Goal: Information Seeking & Learning: Understand process/instructions

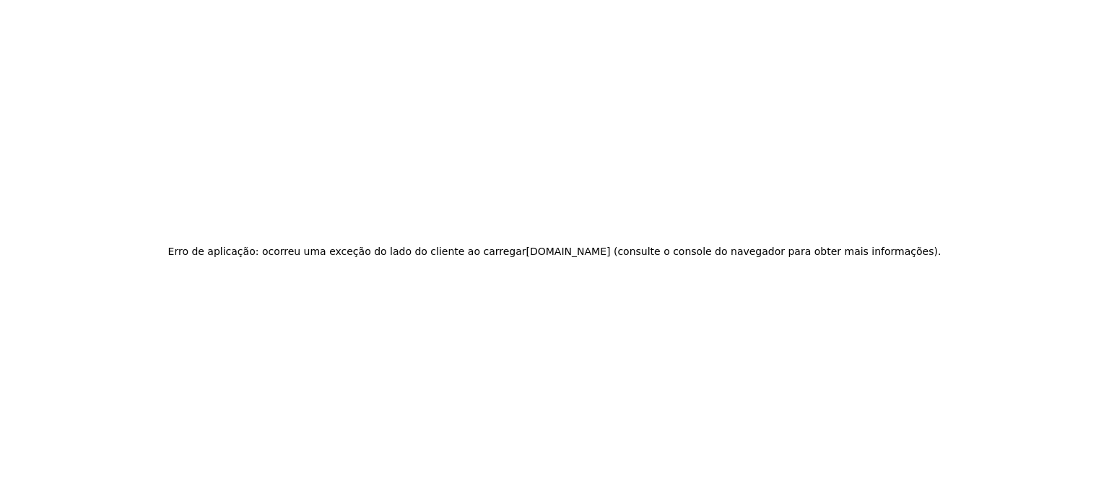
drag, startPoint x: 427, startPoint y: 187, endPoint x: 420, endPoint y: 198, distance: 13.6
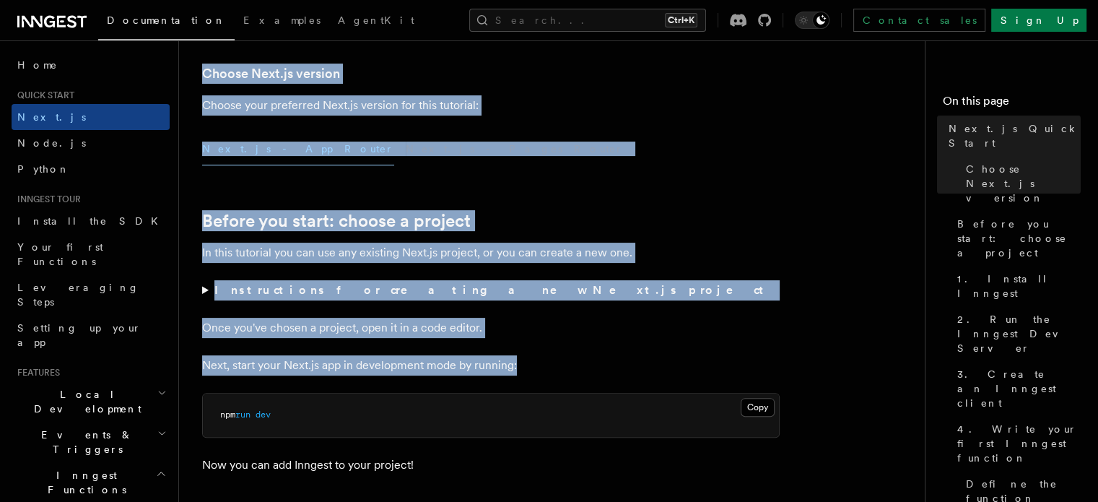
scroll to position [361, 0]
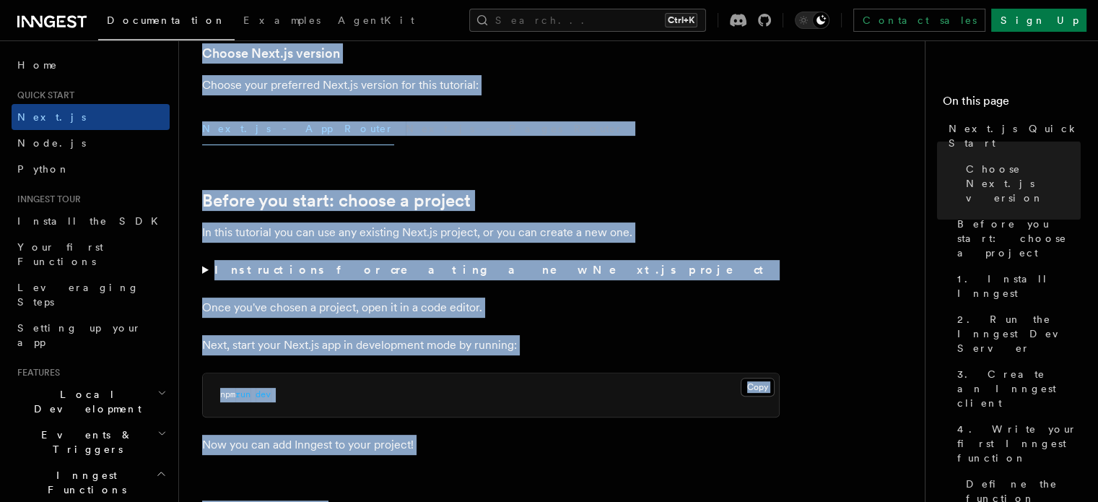
drag, startPoint x: 200, startPoint y: 101, endPoint x: 542, endPoint y: 448, distance: 486.9
copy article "Next.js Quick Start In this tutorial you will add Inngest to a Next.js app to s…"
click at [693, 270] on summary "Instructions for creating a new Next.js project" at bounding box center [490, 270] width 577 height 20
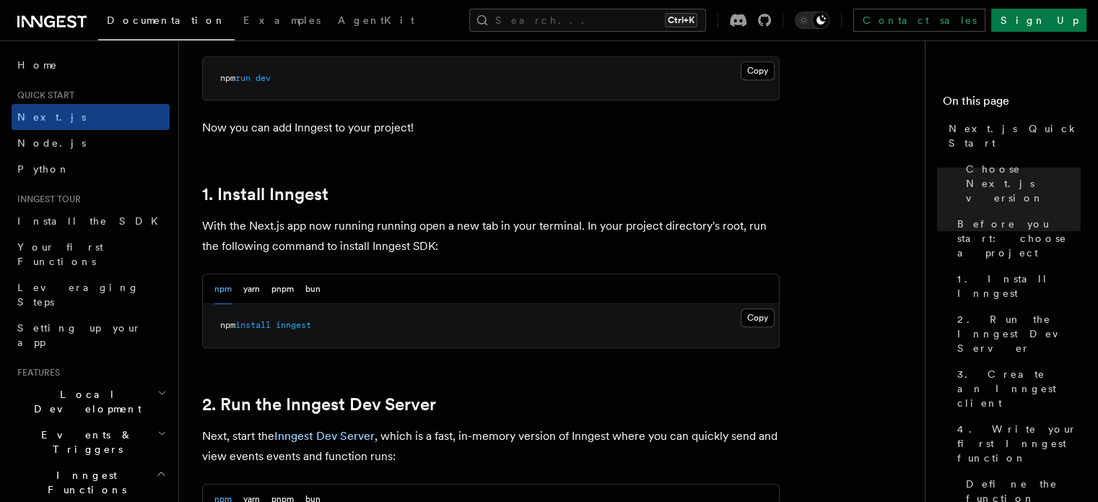
scroll to position [794, 0]
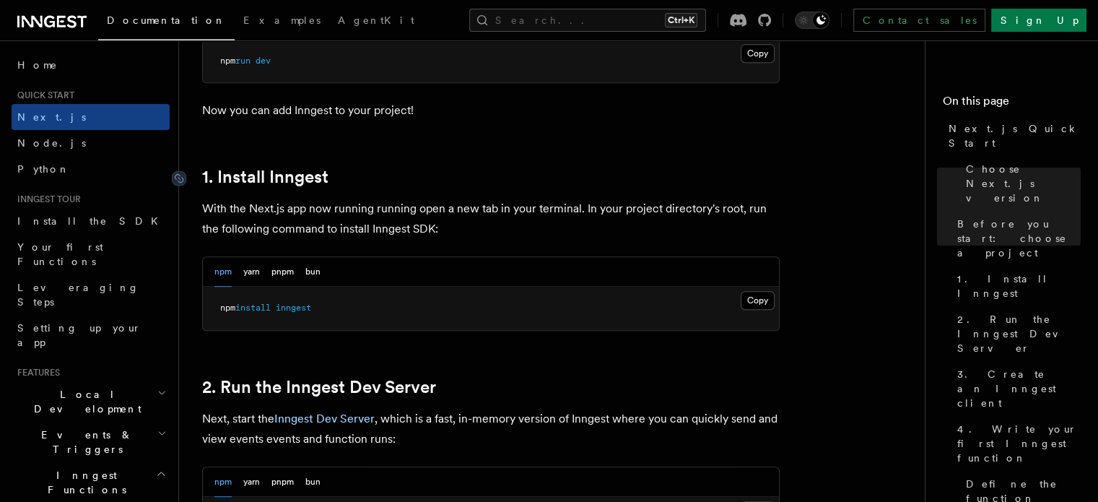
drag, startPoint x: 194, startPoint y: 170, endPoint x: 249, endPoint y: 190, distance: 58.5
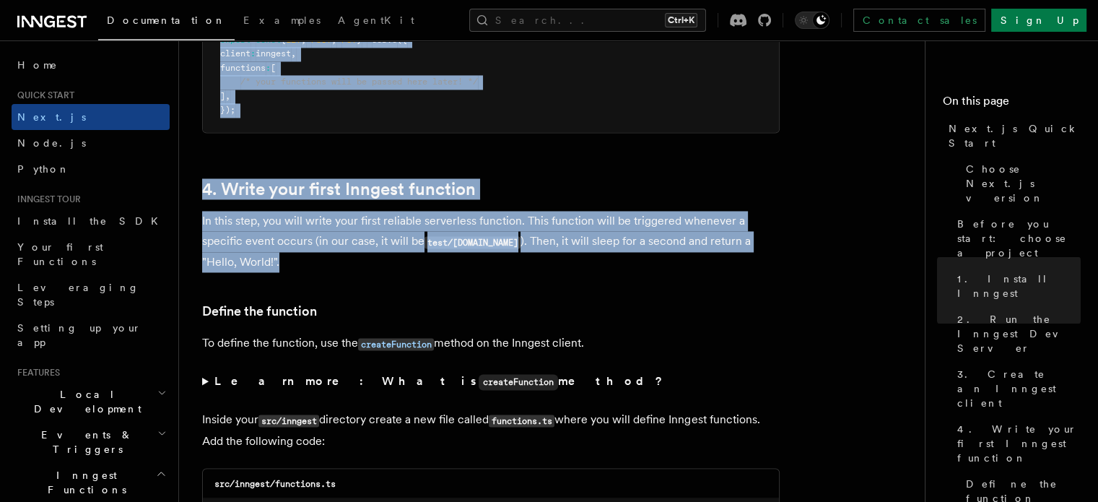
scroll to position [2310, 0]
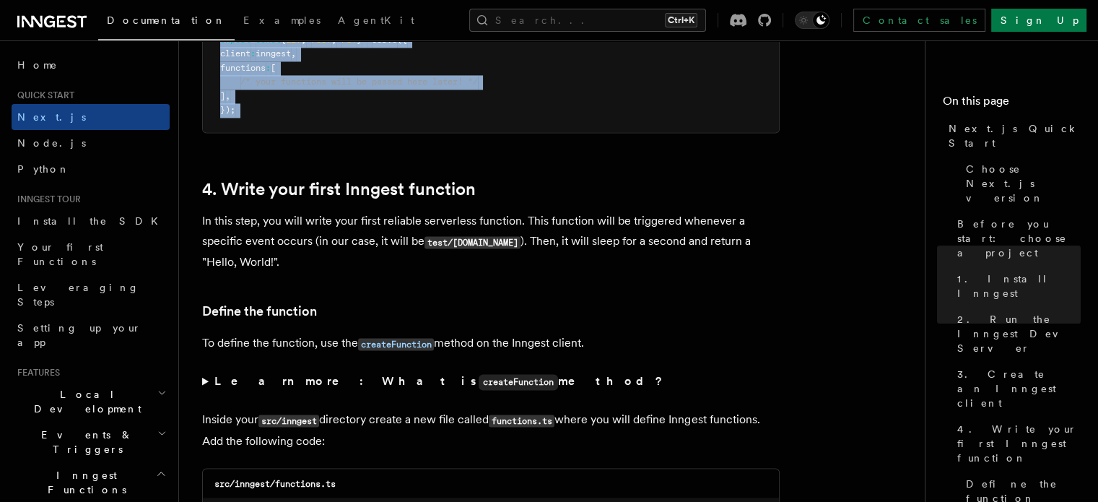
drag, startPoint x: 199, startPoint y: 207, endPoint x: 193, endPoint y: 147, distance: 60.9
copy article "With the Next.js app now running running open a new tab in your terminal. In yo…"
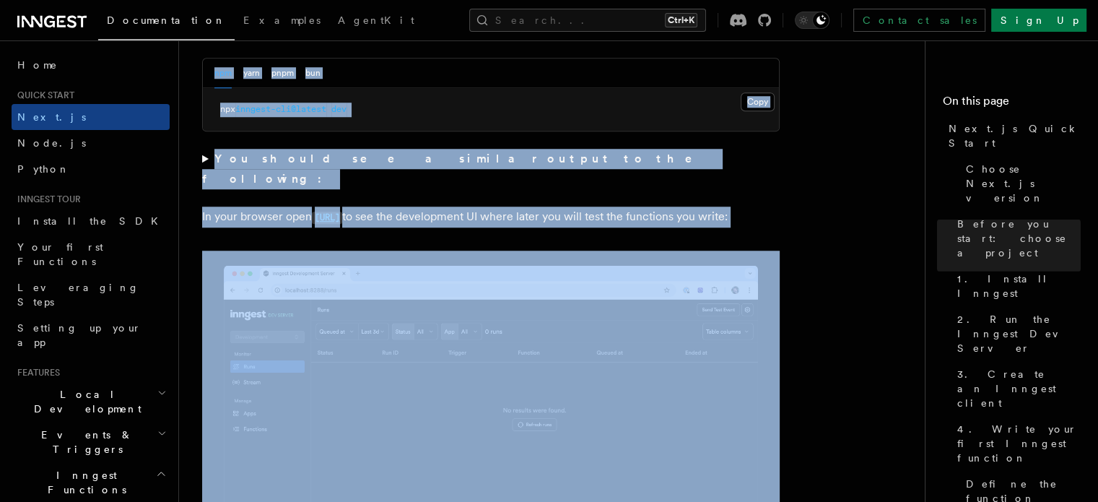
scroll to position [1155, 0]
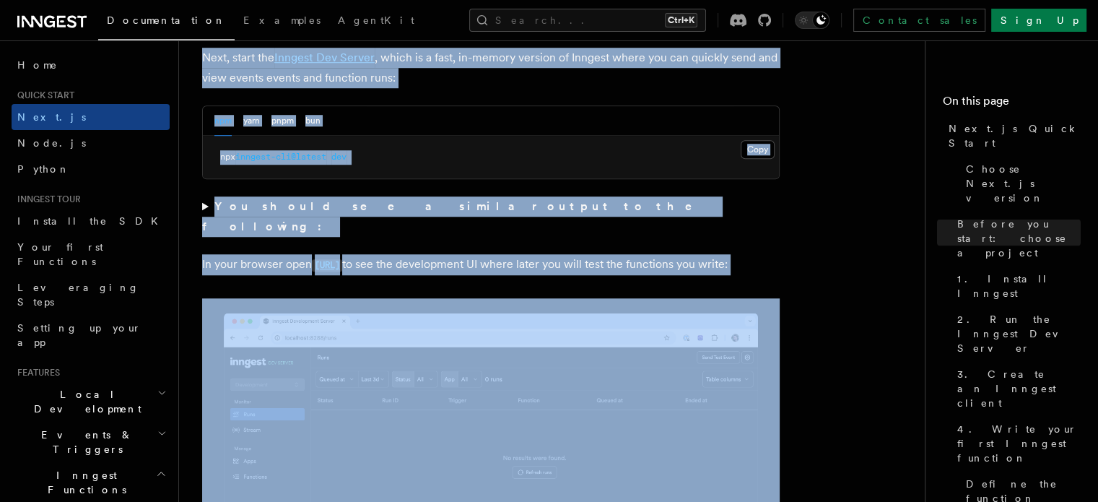
click at [502, 259] on p "In your browser open http://localhost:8288 to see the development UI where late…" at bounding box center [490, 264] width 577 height 21
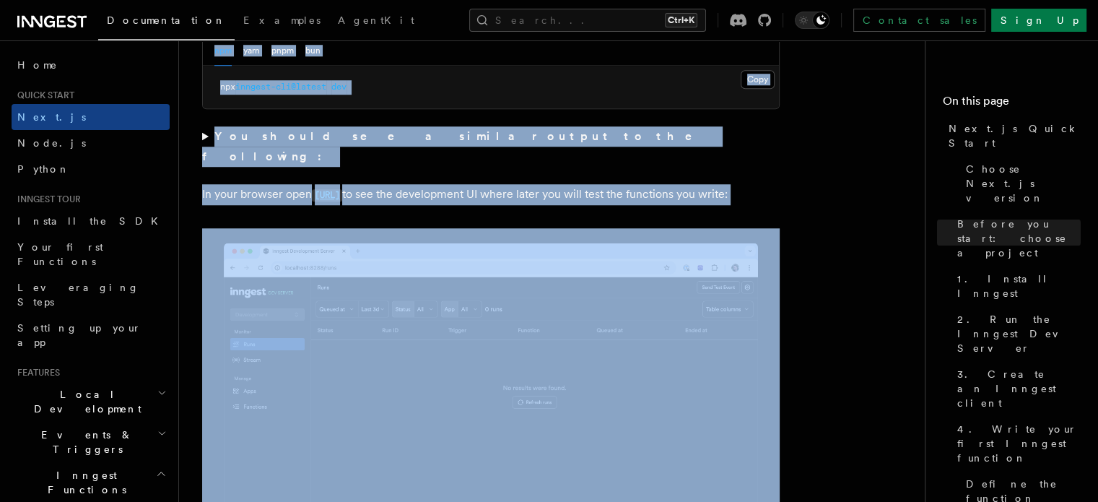
scroll to position [1227, 0]
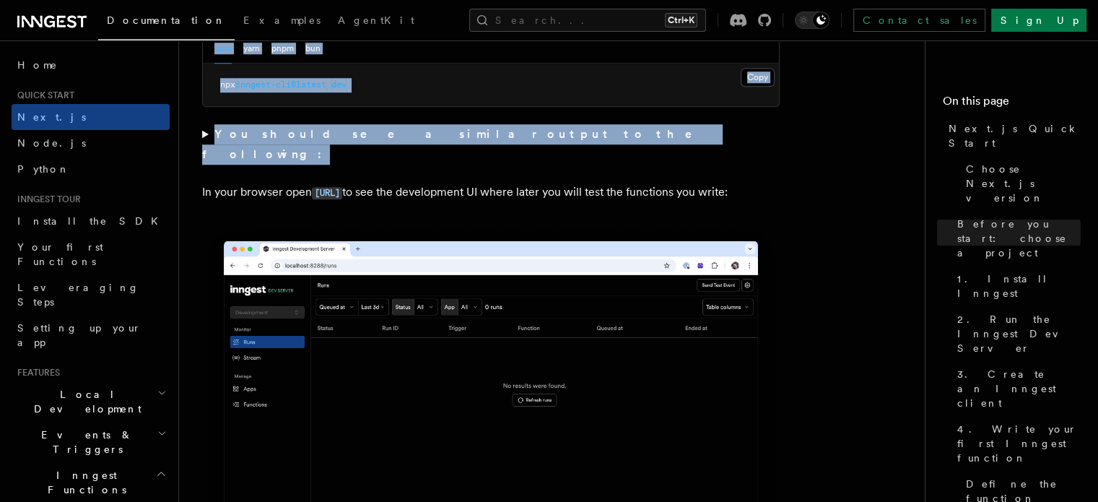
drag, startPoint x: 202, startPoint y: 67, endPoint x: 508, endPoint y: 203, distance: 334.8
copy article "With the Next.js app now running running open a new tab in your terminal. In yo…"
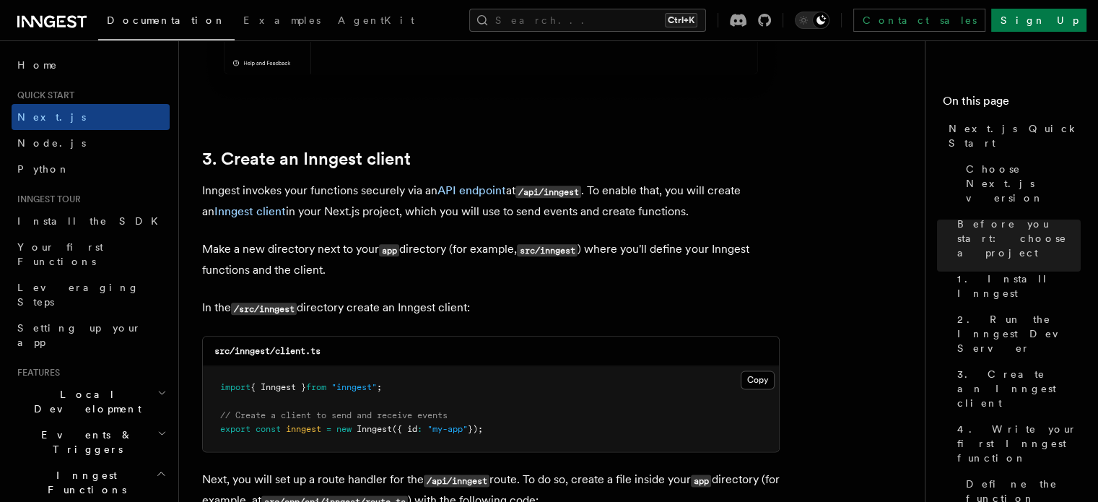
scroll to position [1732, 0]
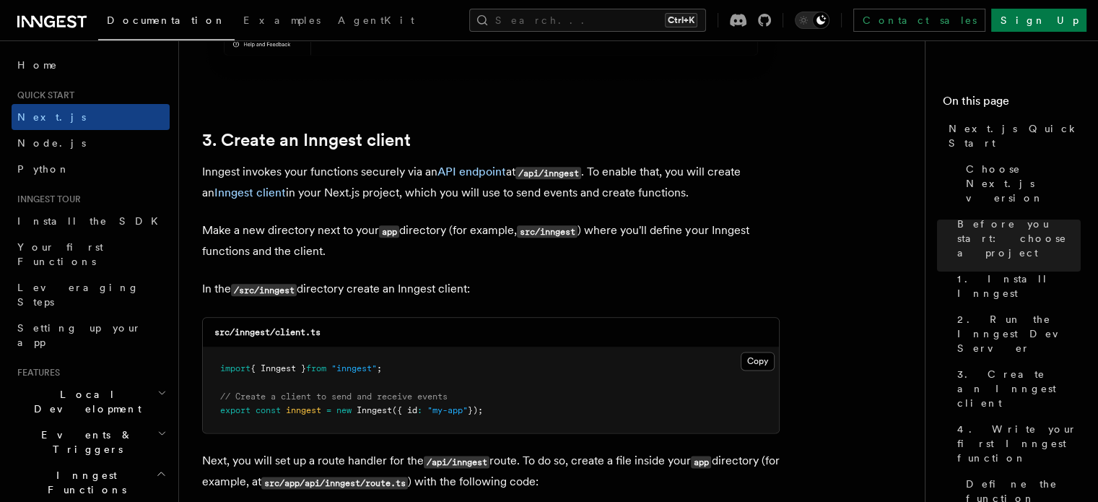
drag, startPoint x: 213, startPoint y: 173, endPoint x: 520, endPoint y: 274, distance: 323.2
copy article "Inngest invokes your functions securely via an API endpoint at /api/inngest . T…"
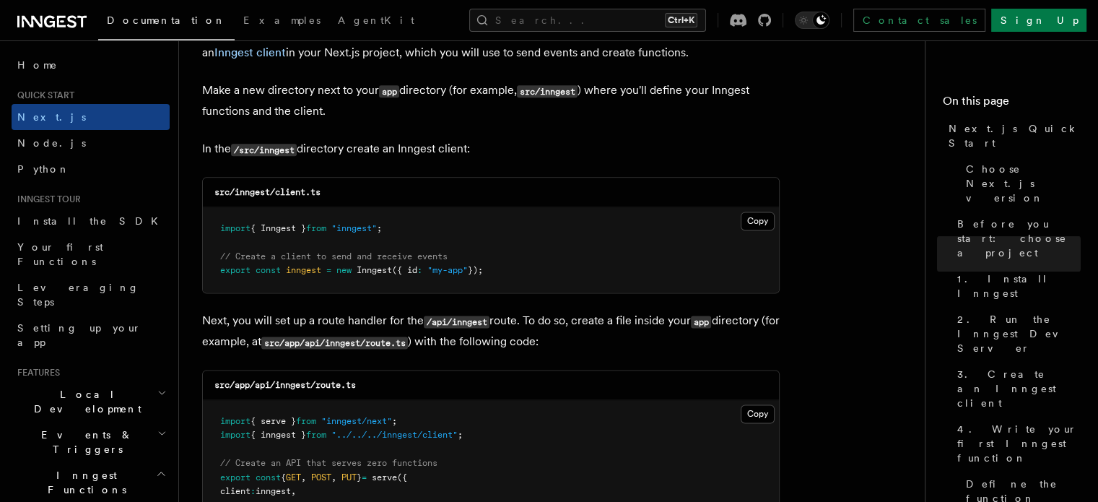
scroll to position [1877, 0]
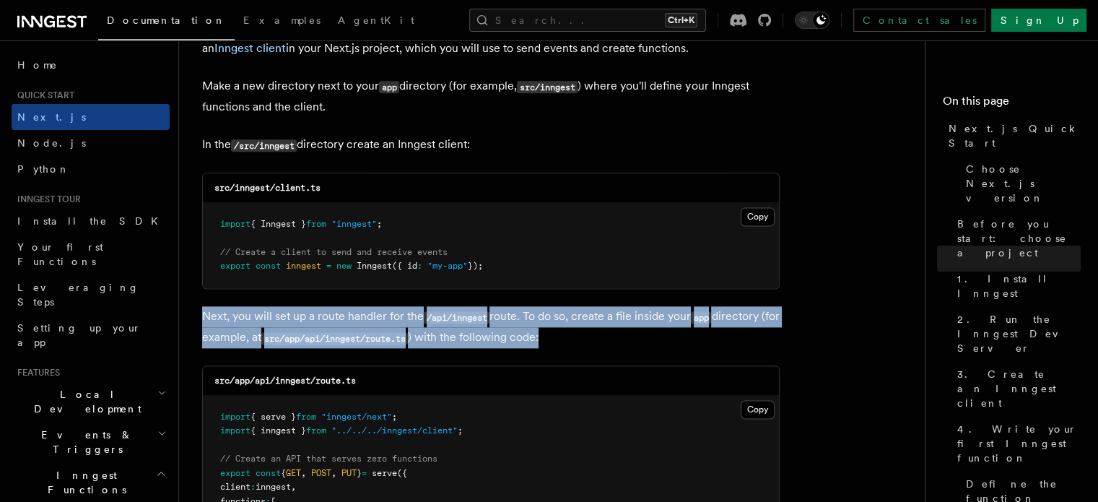
drag, startPoint x: 575, startPoint y: 341, endPoint x: 202, endPoint y: 318, distance: 373.8
click at [202, 318] on p "Next, you will set up a route handler for the /api/inngest route. To do so, cre…" at bounding box center [490, 327] width 577 height 42
copy p "Next, you will set up a route handler for the /api/inngest route. To do so, cre…"
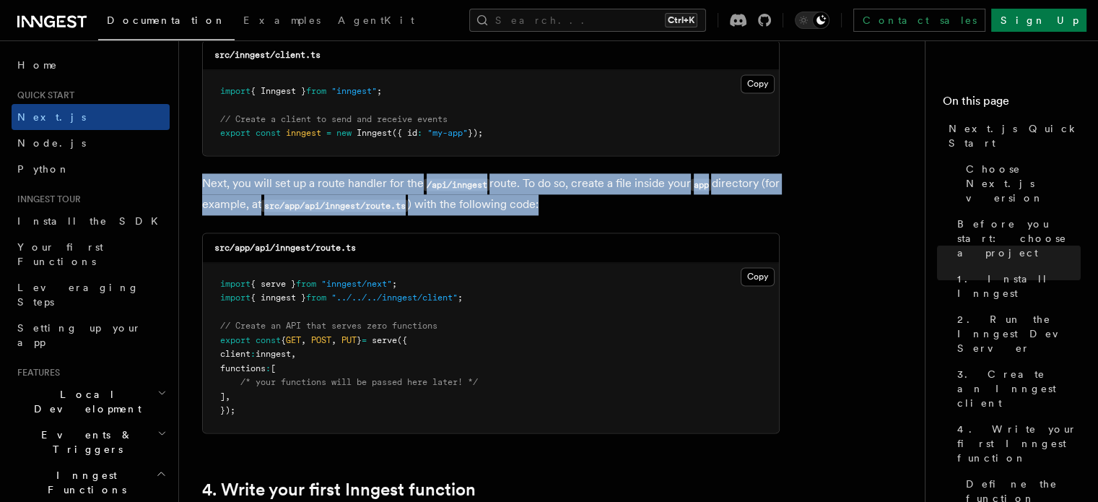
scroll to position [2021, 0]
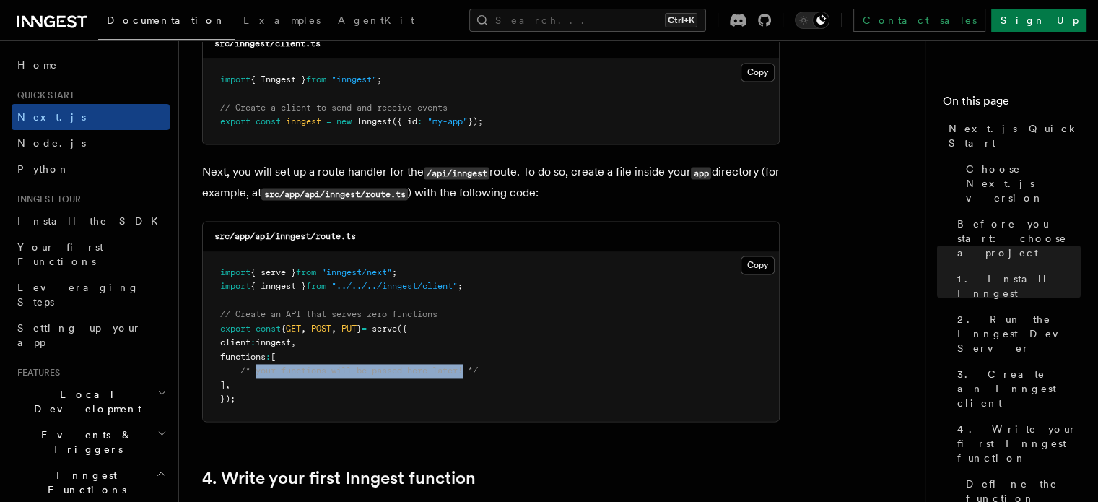
drag, startPoint x: 470, startPoint y: 375, endPoint x: 254, endPoint y: 375, distance: 215.8
click at [254, 375] on span "/* your functions will be passed here later! */" at bounding box center [358, 370] width 237 height 10
copy span "your functions will be passed here later!"
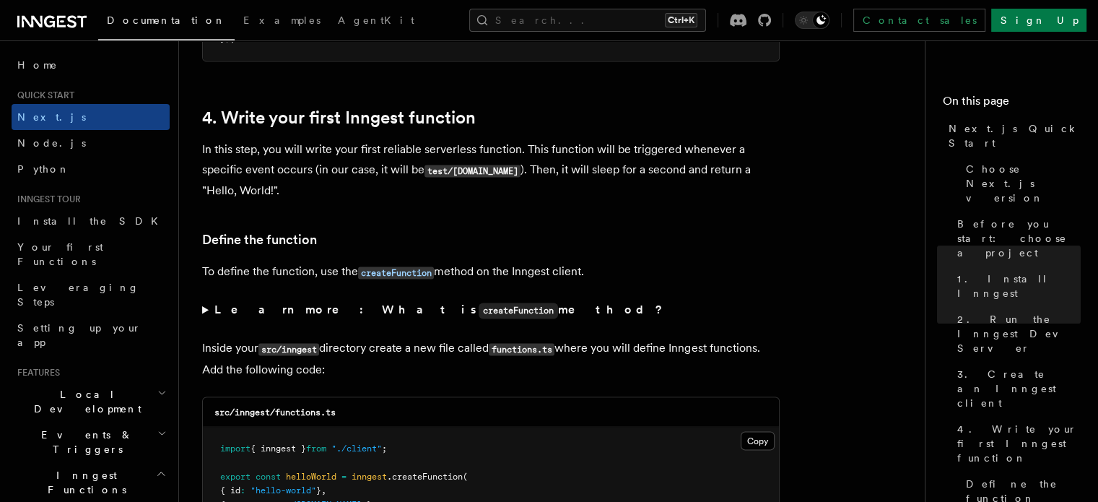
scroll to position [2382, 0]
drag, startPoint x: 199, startPoint y: 151, endPoint x: 400, endPoint y: 373, distance: 299.5
copy article "In this step, you will write your first reliable serverless function. This func…"
click at [452, 403] on div "src/inngest/functions.ts" at bounding box center [491, 411] width 576 height 30
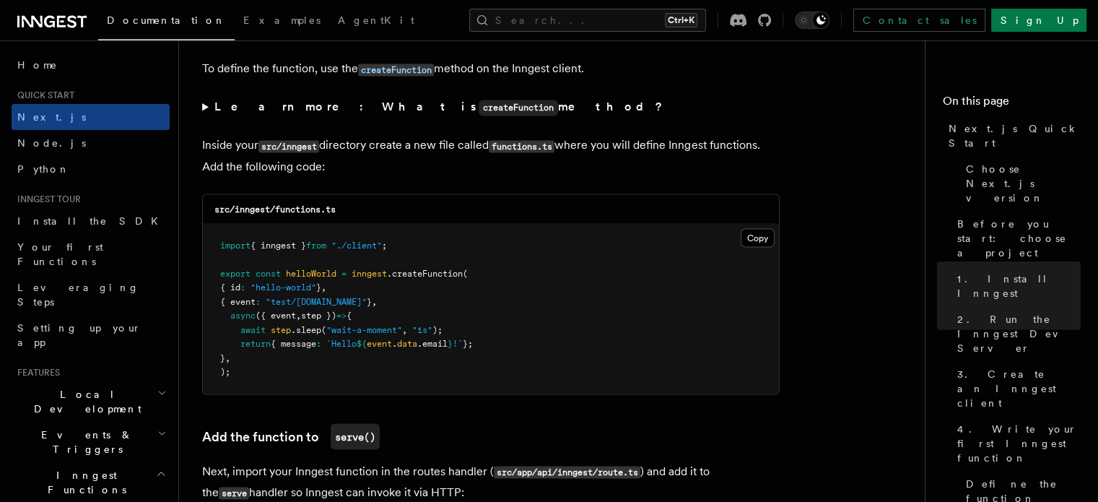
scroll to position [2599, 0]
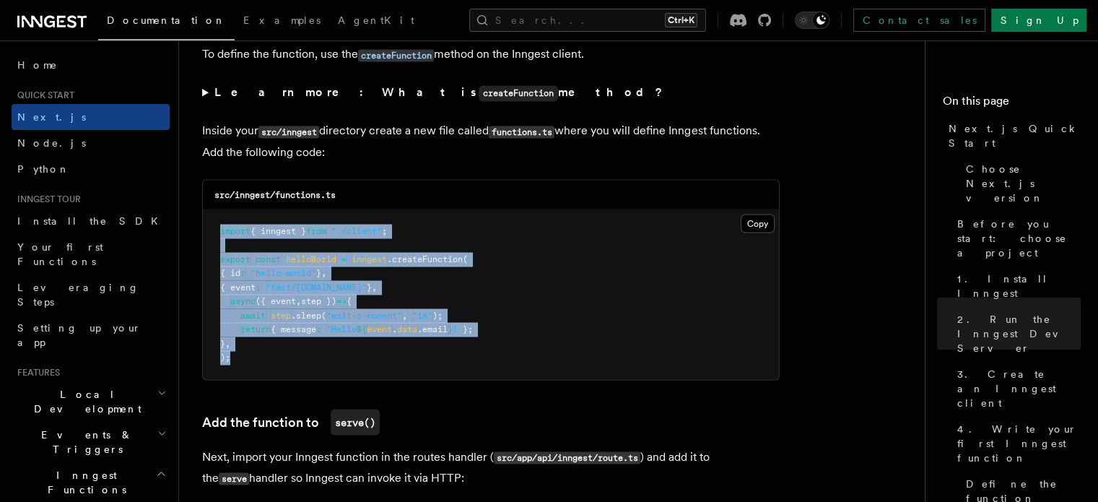
drag, startPoint x: 239, startPoint y: 357, endPoint x: 201, endPoint y: 232, distance: 130.6
copy code "import { inngest } from "./client" ; export const helloWorld = inngest .createF…"
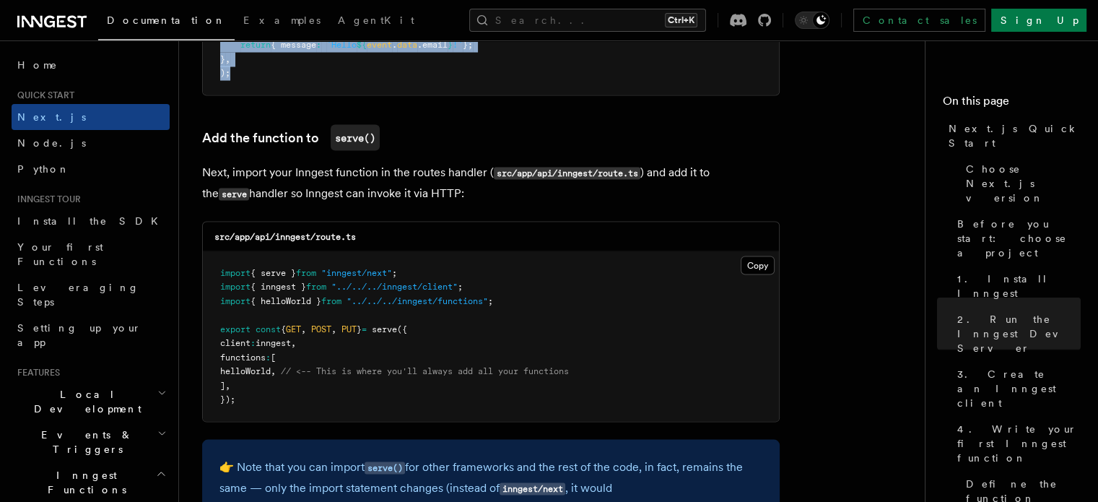
scroll to position [2887, 0]
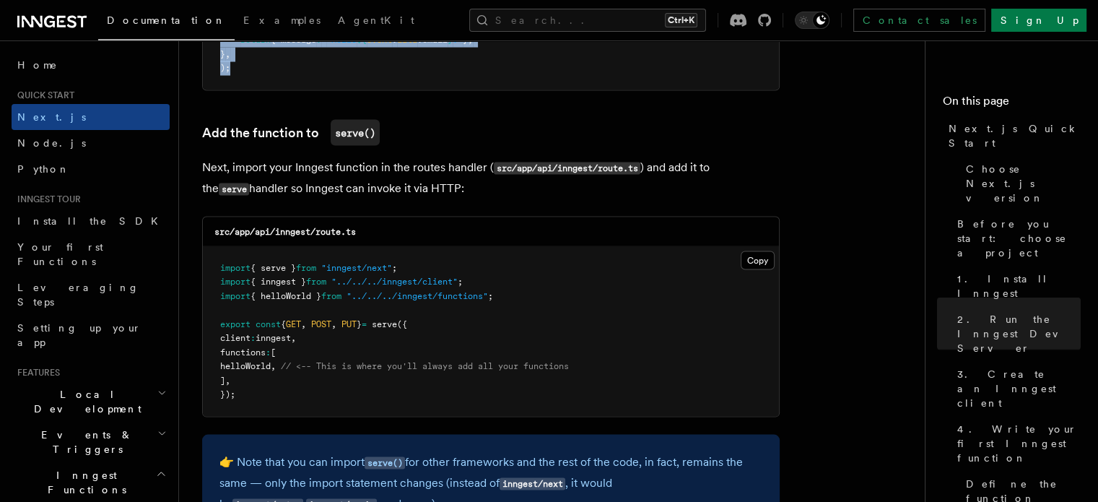
drag, startPoint x: 200, startPoint y: 170, endPoint x: 465, endPoint y: 198, distance: 266.4
copy p "Next, import your Inngest function in the routes handler ( src/app/api/inngest/…"
click at [463, 194] on p "Next, import your Inngest function in the routes handler ( src/app/api/inngest/…" at bounding box center [490, 178] width 577 height 42
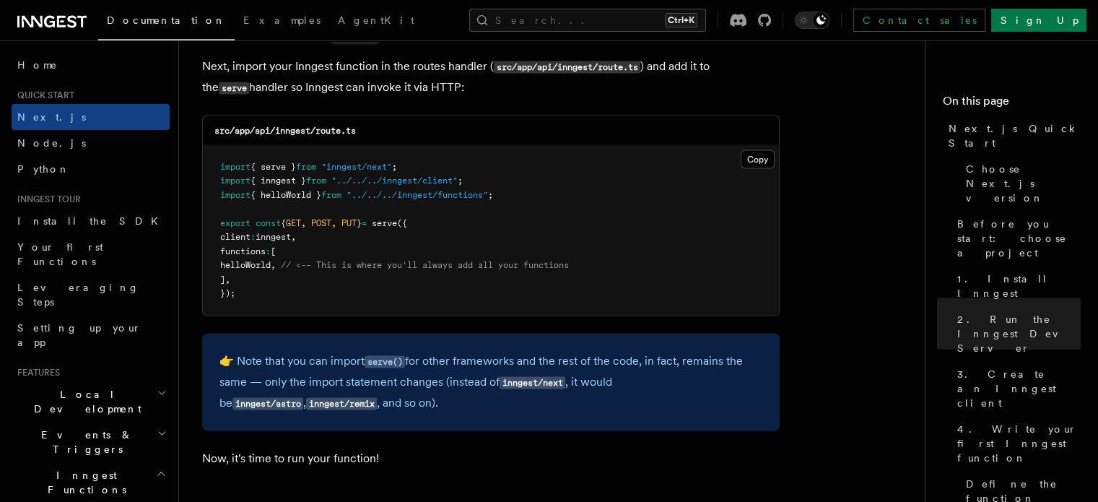
scroll to position [3104, 0]
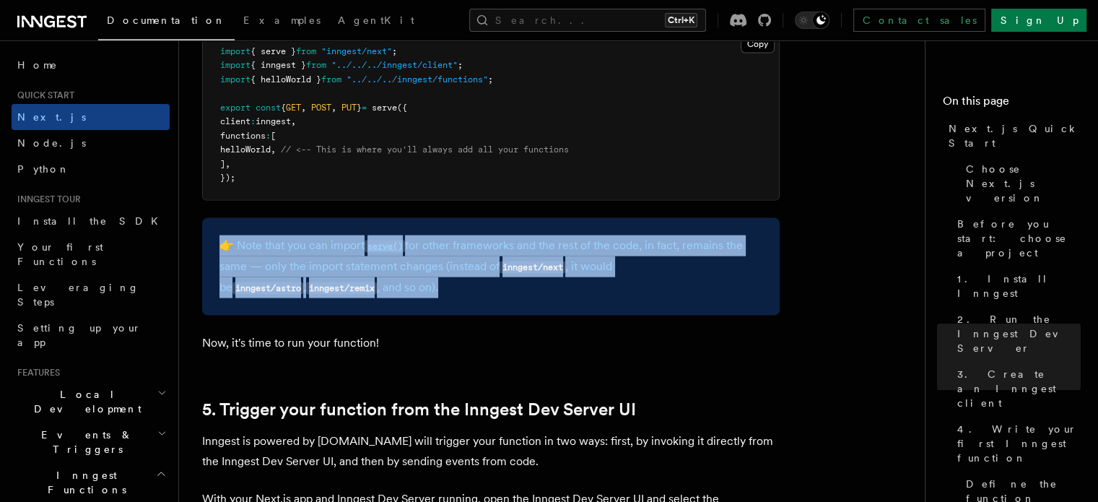
drag, startPoint x: 372, startPoint y: 290, endPoint x: 222, endPoint y: 252, distance: 154.2
click at [222, 252] on p "👉 Note that you can import serve() for other frameworks and the rest of the cod…" at bounding box center [490, 266] width 543 height 63
copy p "👉 Note that you can import serve() for other frameworks and the rest of the cod…"
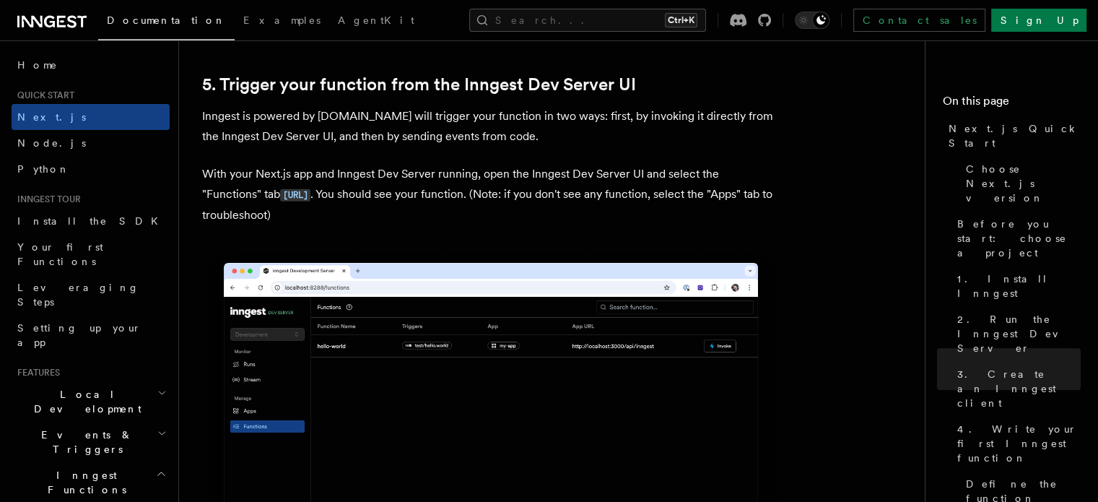
scroll to position [3320, 0]
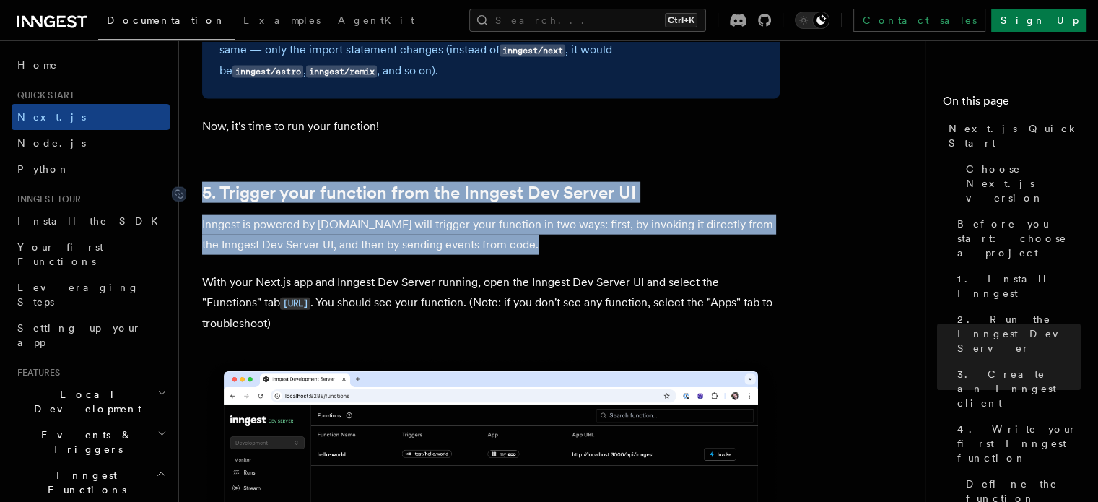
drag, startPoint x: 347, startPoint y: 340, endPoint x: 202, endPoint y: 201, distance: 200.6
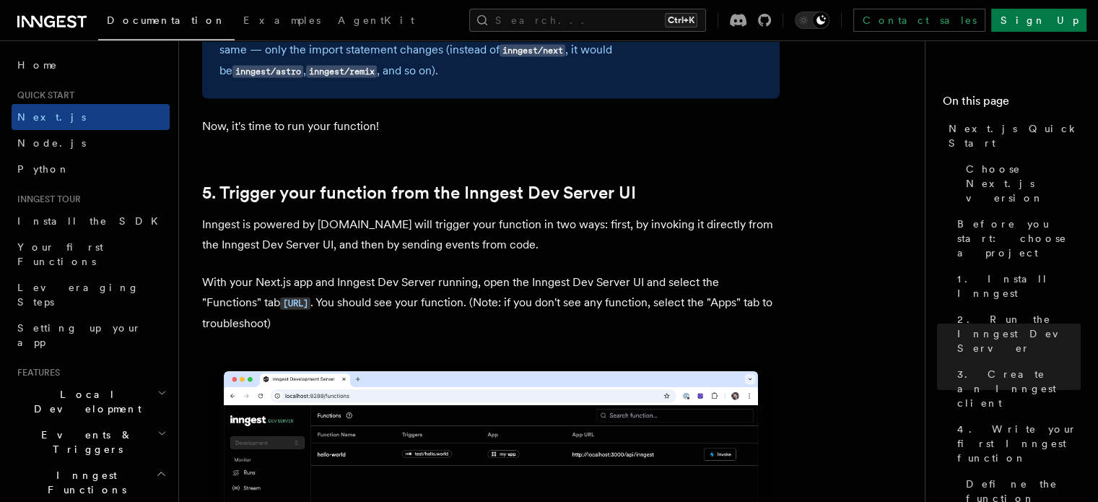
click at [448, 325] on p "With your Next.js app and Inngest Dev Server running, open the Inngest Dev Serv…" at bounding box center [490, 302] width 577 height 61
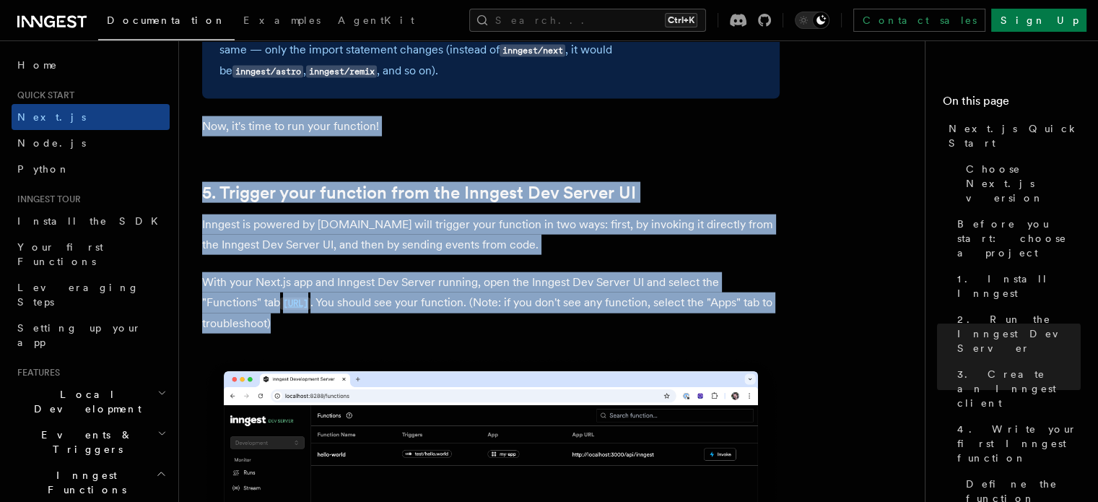
drag, startPoint x: 196, startPoint y: 128, endPoint x: 394, endPoint y: 325, distance: 278.7
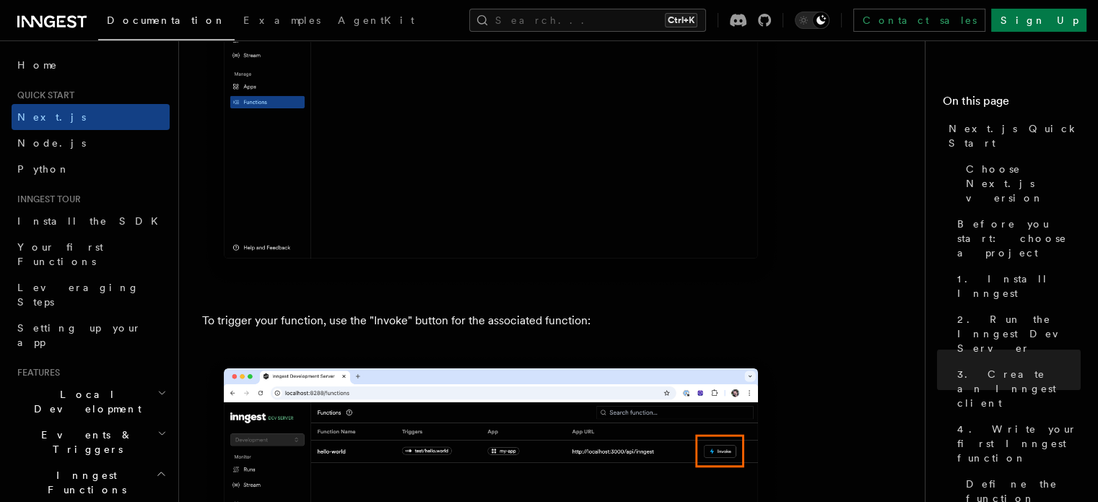
scroll to position [3753, 0]
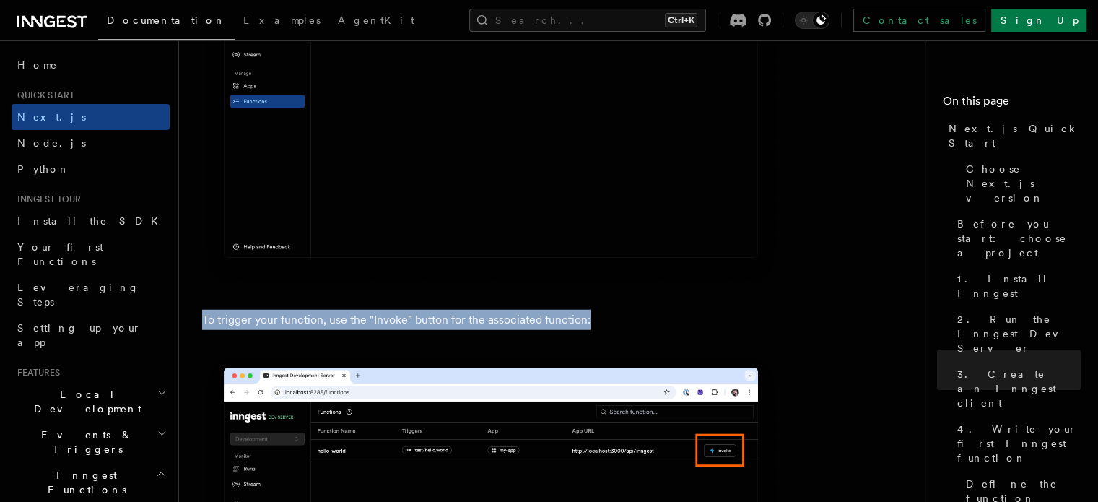
drag, startPoint x: 599, startPoint y: 326, endPoint x: 191, endPoint y: 323, distance: 407.8
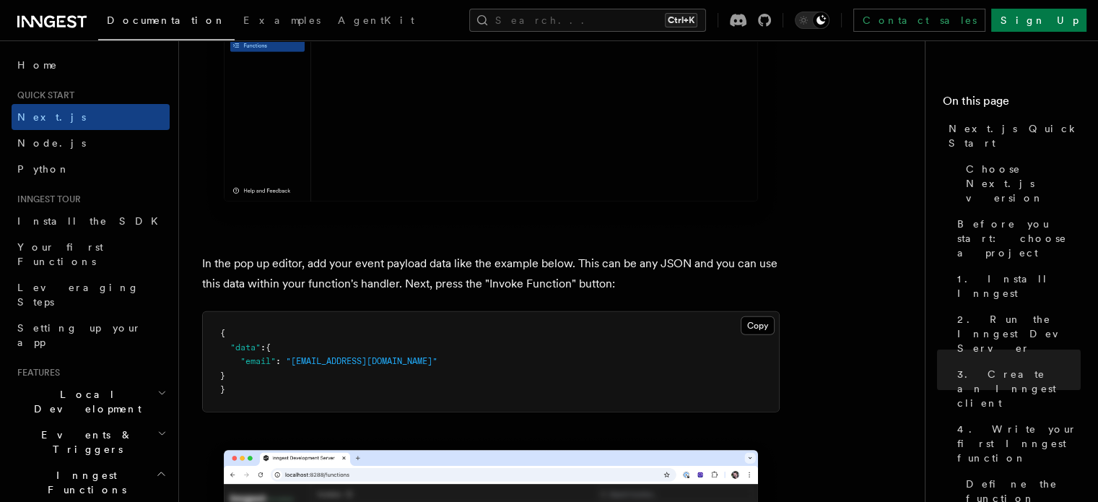
scroll to position [4259, 0]
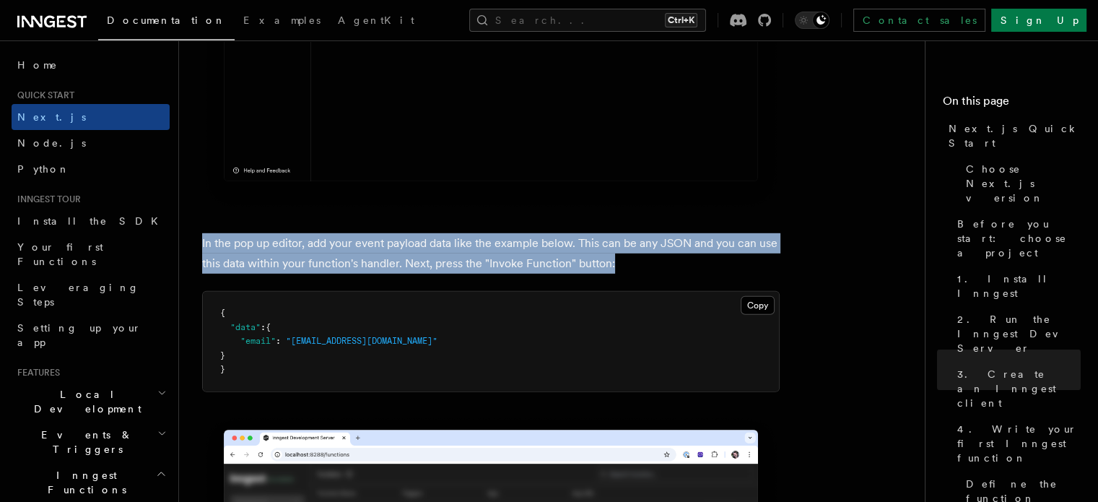
drag, startPoint x: 618, startPoint y: 269, endPoint x: 196, endPoint y: 250, distance: 422.6
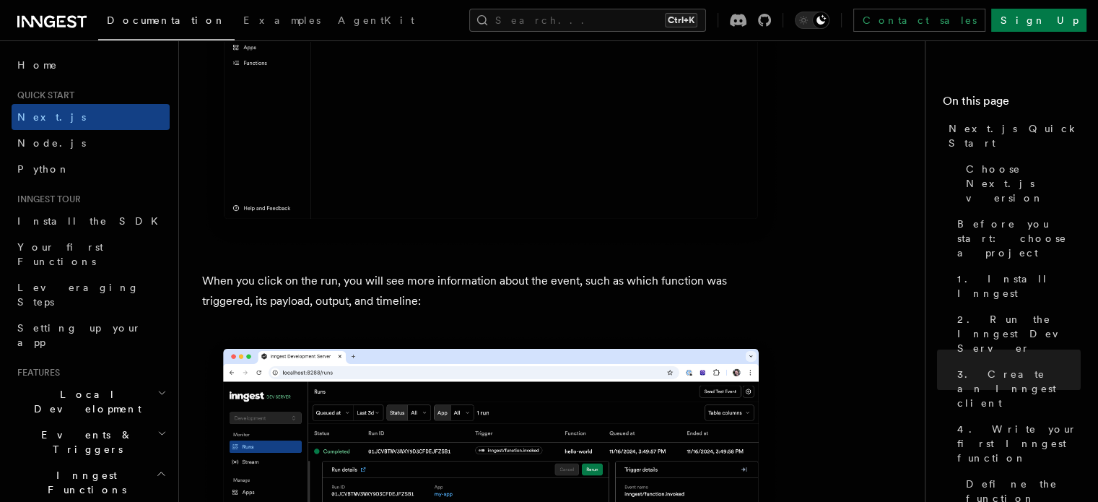
scroll to position [5269, 0]
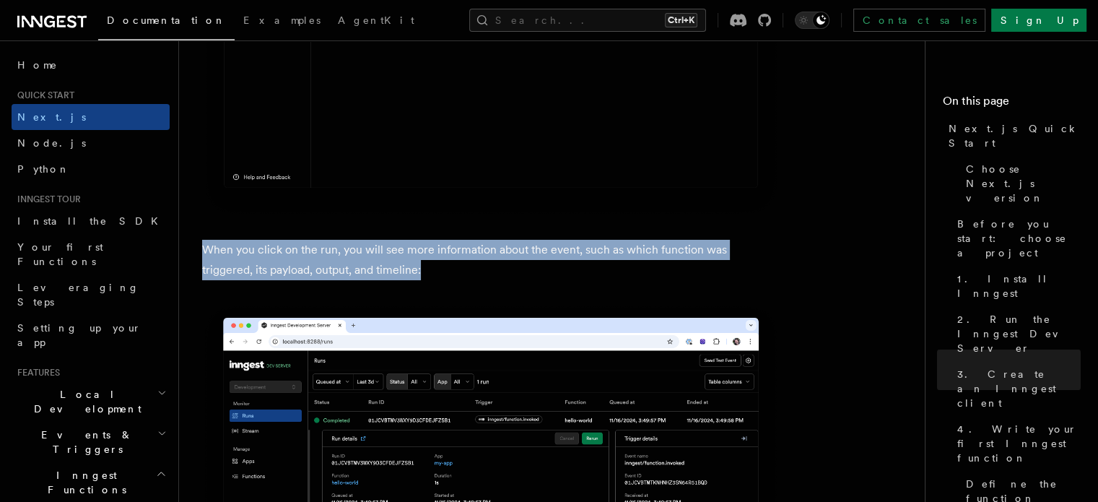
drag, startPoint x: 388, startPoint y: 274, endPoint x: 198, endPoint y: 252, distance: 191.1
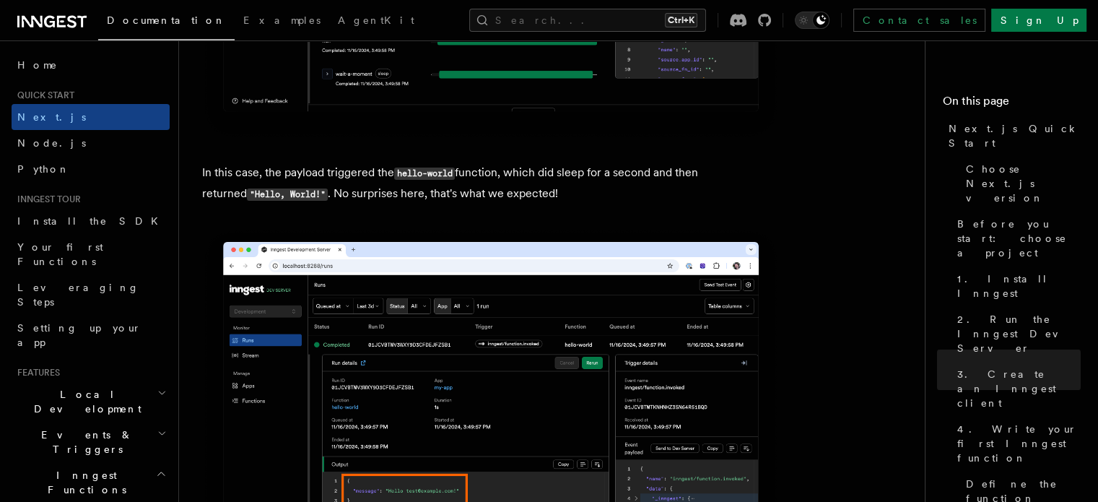
scroll to position [5847, 0]
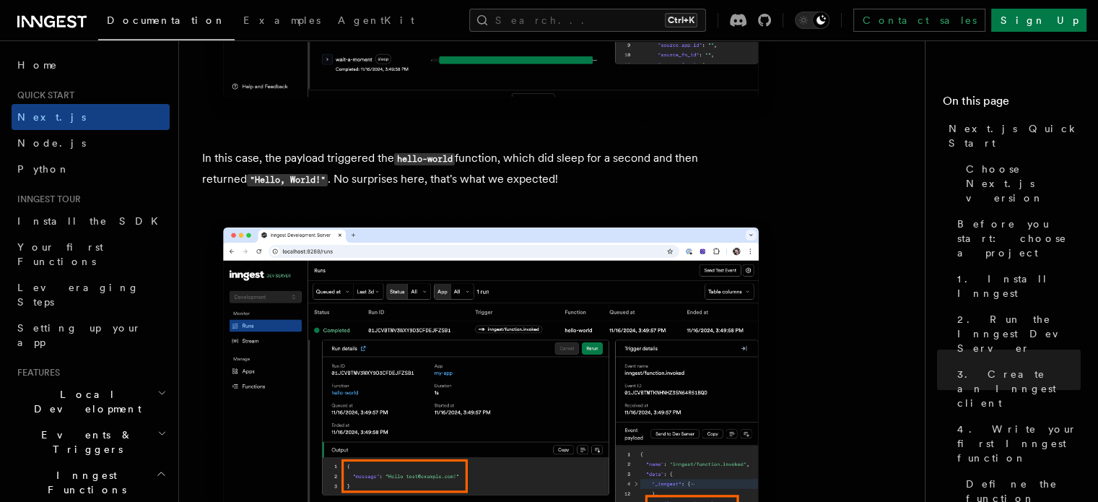
click at [533, 190] on p "In this case, the payload triggered the hello-world function, which did sleep f…" at bounding box center [490, 169] width 577 height 42
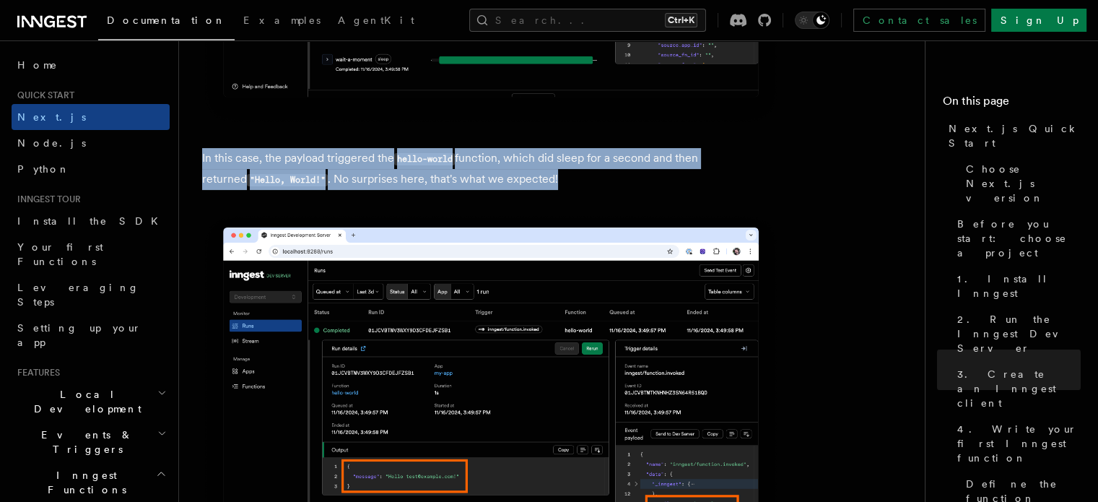
drag, startPoint x: 532, startPoint y: 191, endPoint x: 189, endPoint y: 161, distance: 344.1
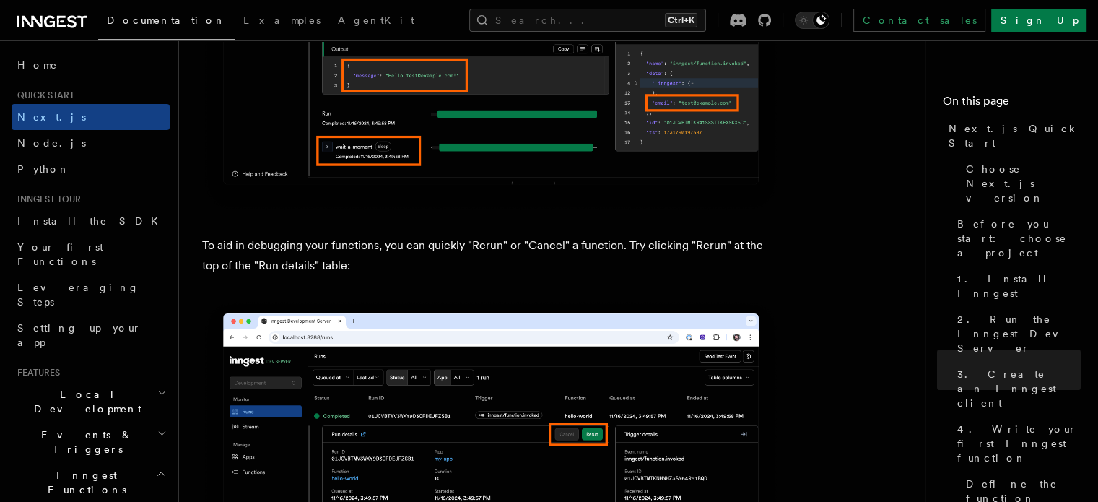
scroll to position [6280, 0]
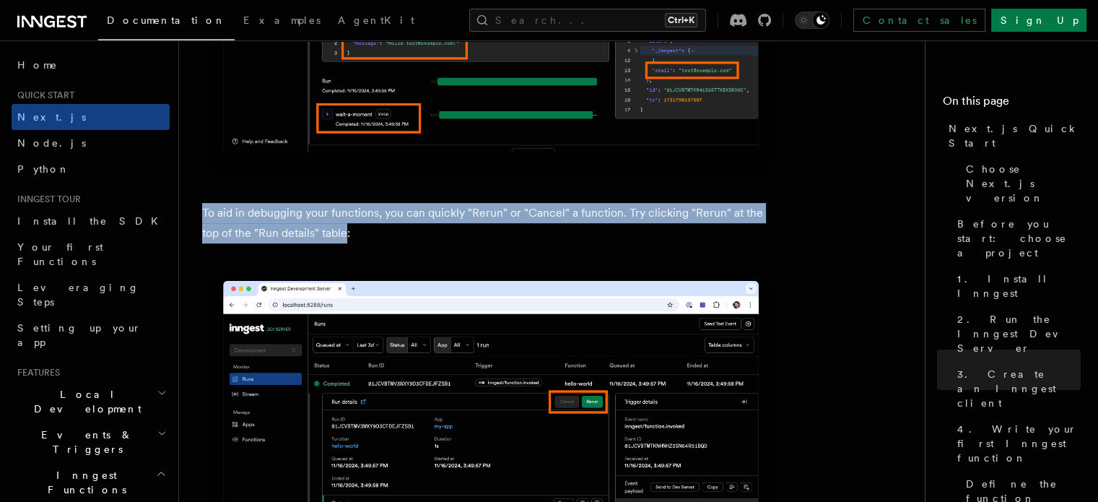
drag, startPoint x: 328, startPoint y: 236, endPoint x: 197, endPoint y: 214, distance: 133.1
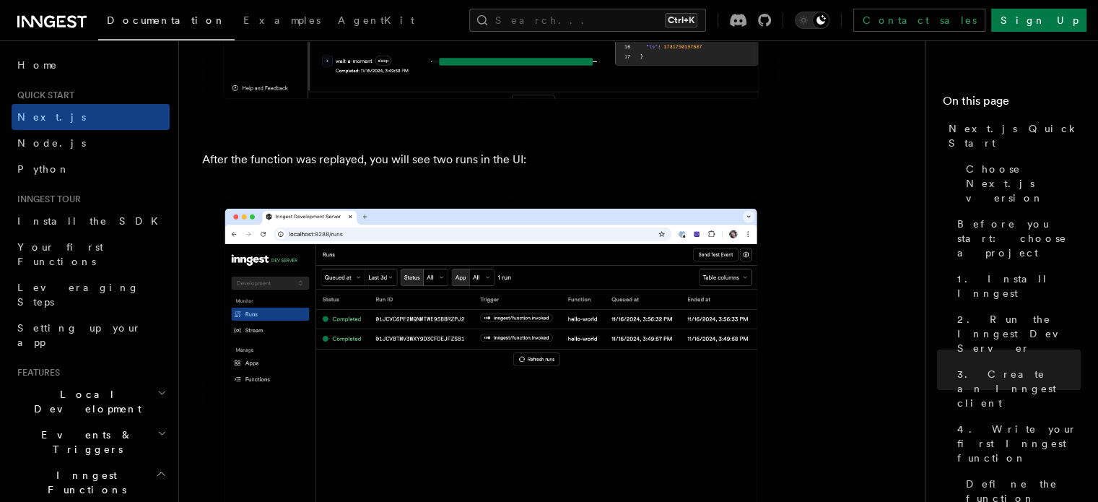
scroll to position [6857, 0]
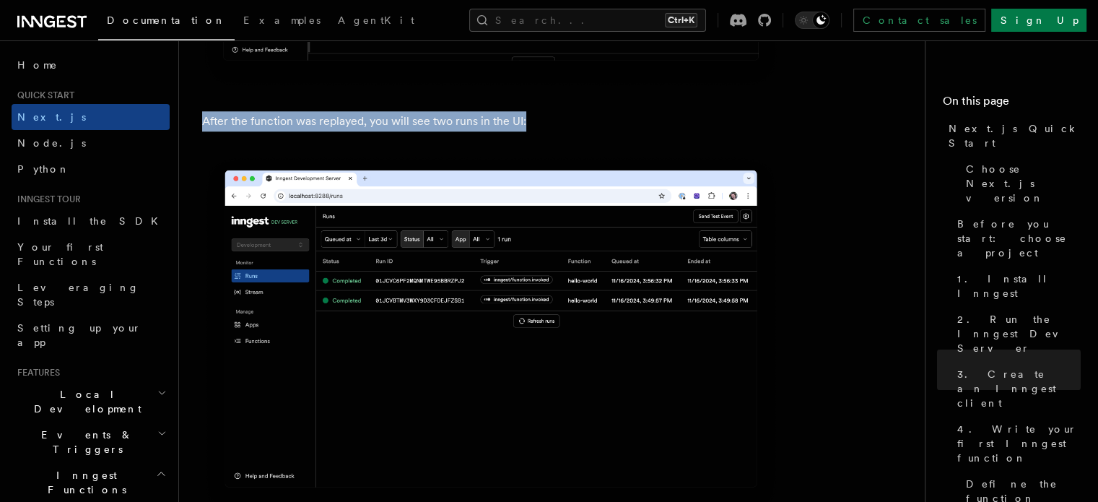
drag, startPoint x: 523, startPoint y: 124, endPoint x: 199, endPoint y: 128, distance: 324.1
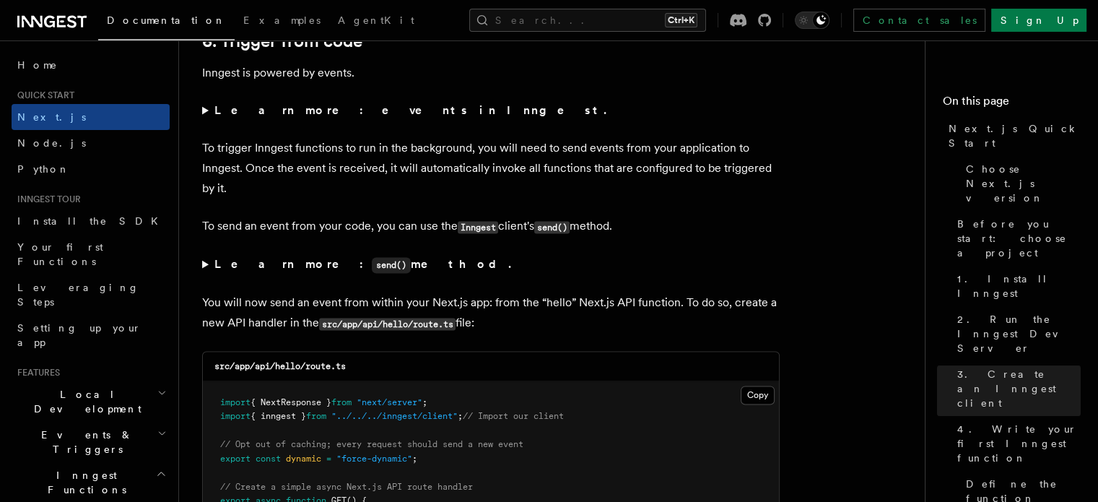
scroll to position [7435, 0]
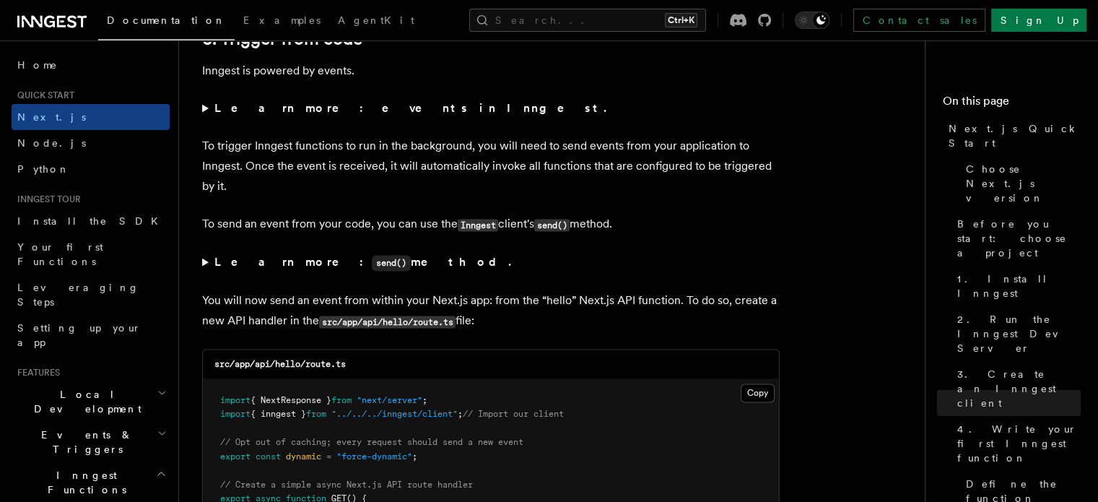
drag, startPoint x: 202, startPoint y: 116, endPoint x: 556, endPoint y: 323, distance: 409.5
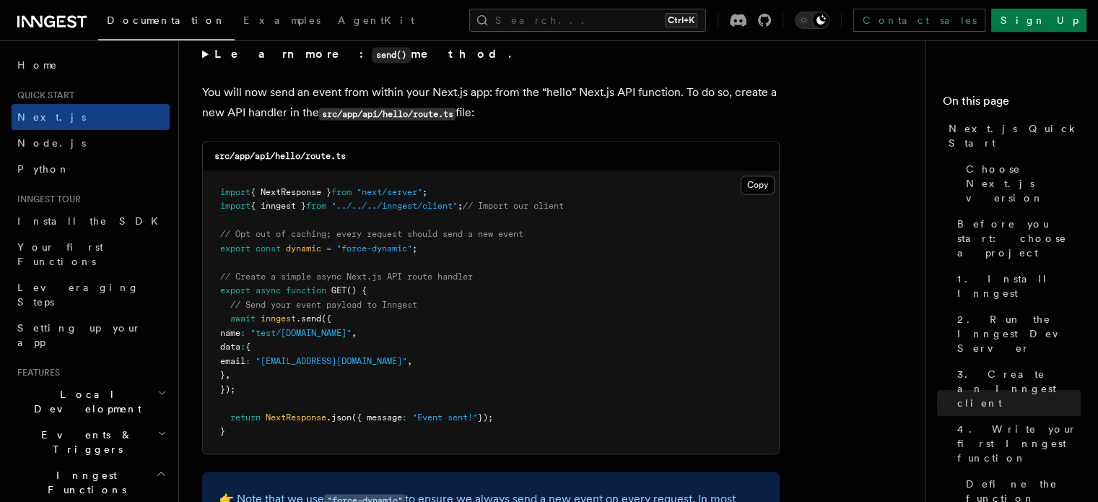
scroll to position [7651, 0]
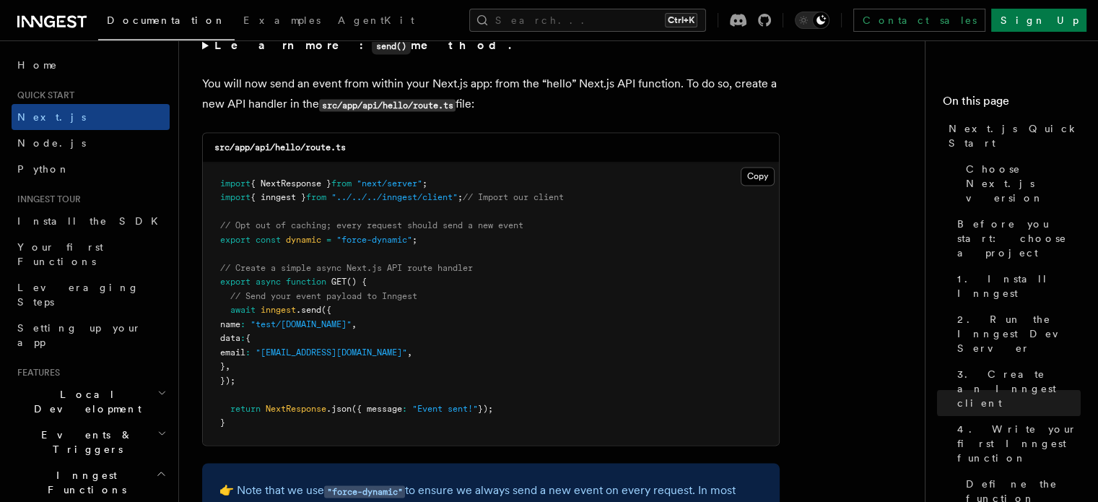
click at [624, 297] on pre "import { NextResponse } from "next/server" ; import { inngest } from "../../../…" at bounding box center [491, 303] width 576 height 282
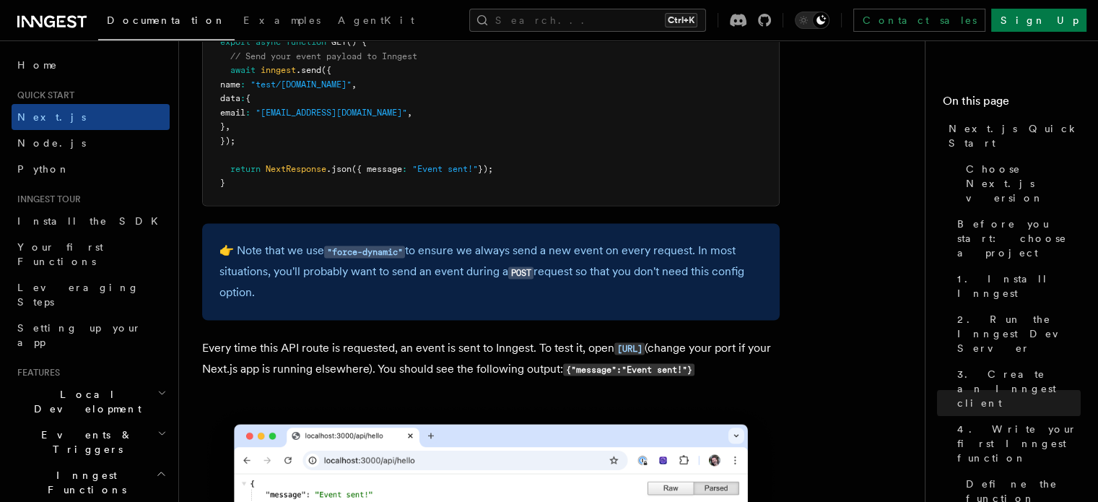
scroll to position [7940, 0]
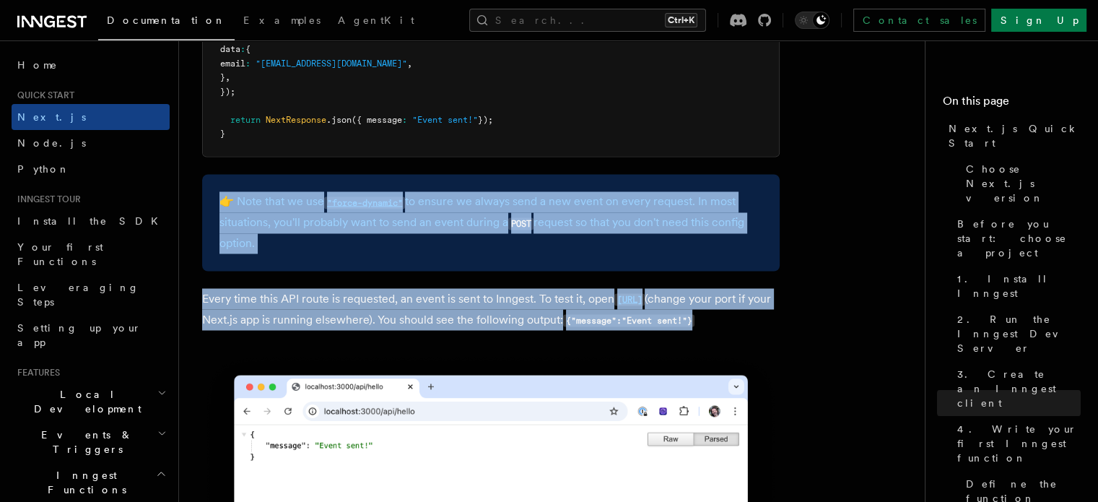
drag, startPoint x: 461, startPoint y: 345, endPoint x: 217, endPoint y: 209, distance: 279.2
click at [427, 330] on p "Every time this API route is requested, an event is sent to Inngest. To test it…" at bounding box center [490, 309] width 577 height 42
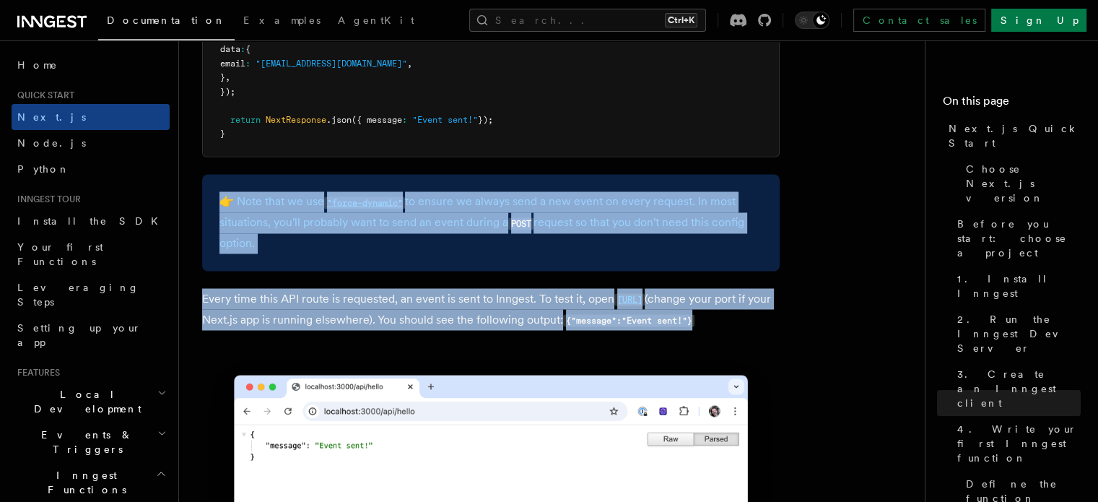
drag, startPoint x: 441, startPoint y: 355, endPoint x: 213, endPoint y: 196, distance: 278.3
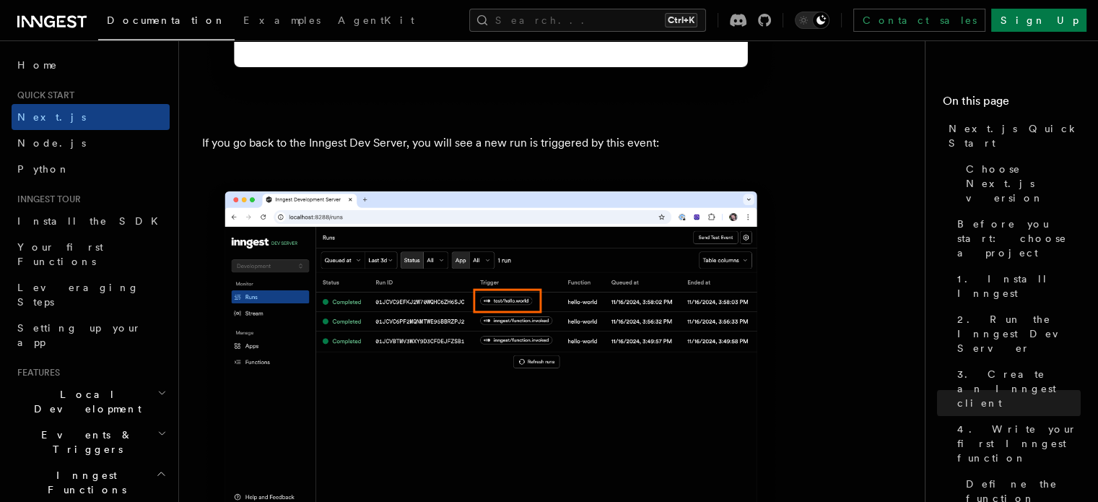
scroll to position [8590, 0]
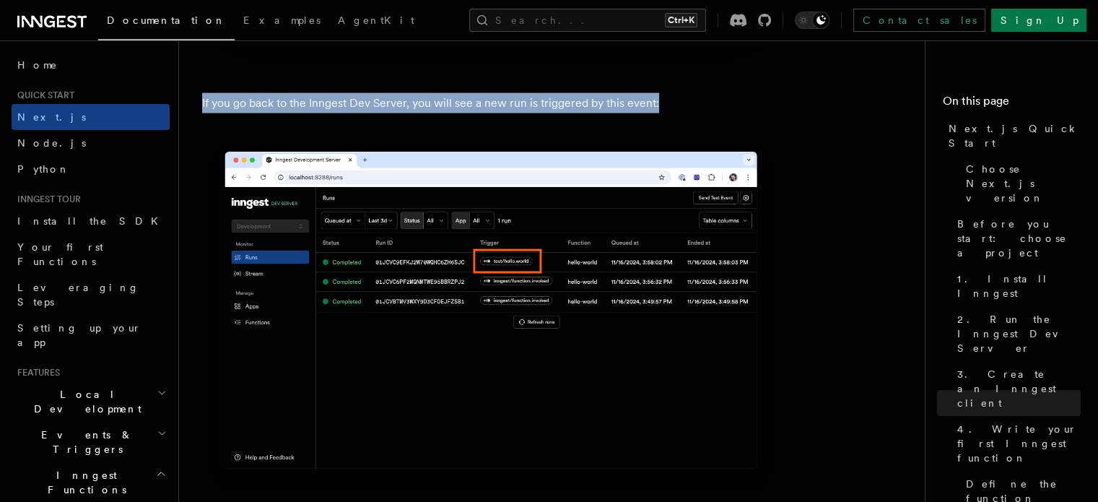
drag, startPoint x: 667, startPoint y: 131, endPoint x: 198, endPoint y: 109, distance: 469.7
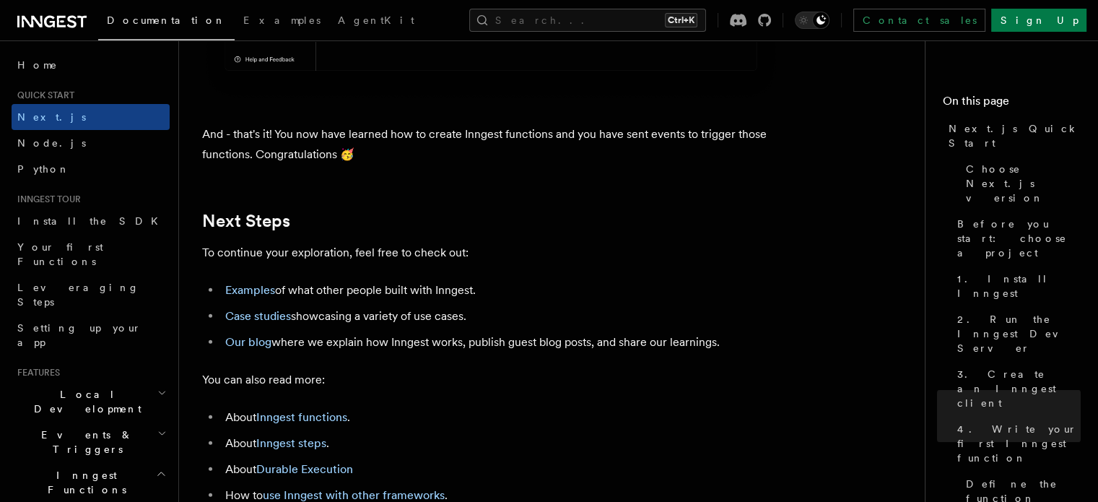
scroll to position [9023, 0]
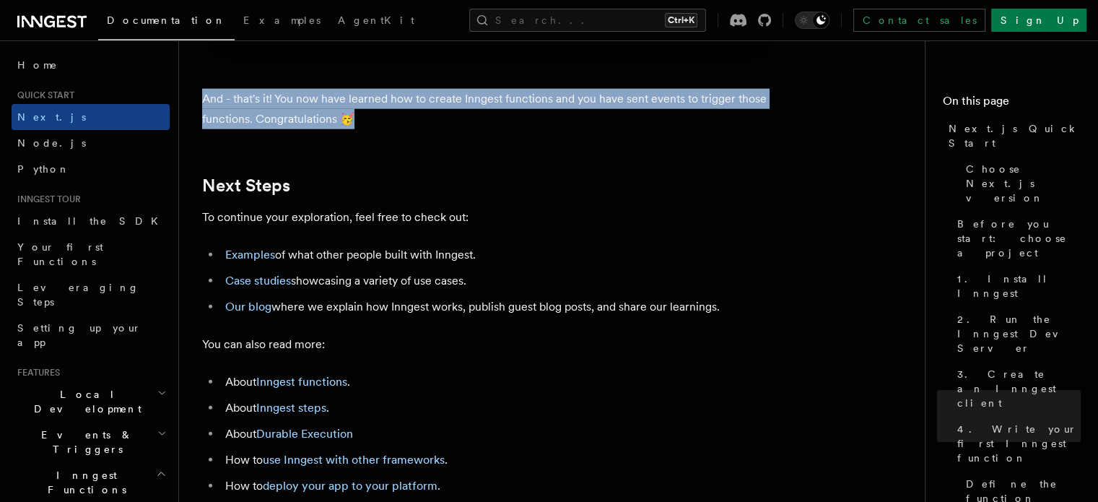
drag, startPoint x: 364, startPoint y: 149, endPoint x: 198, endPoint y: 126, distance: 167.6
